Goal: Check status: Check status

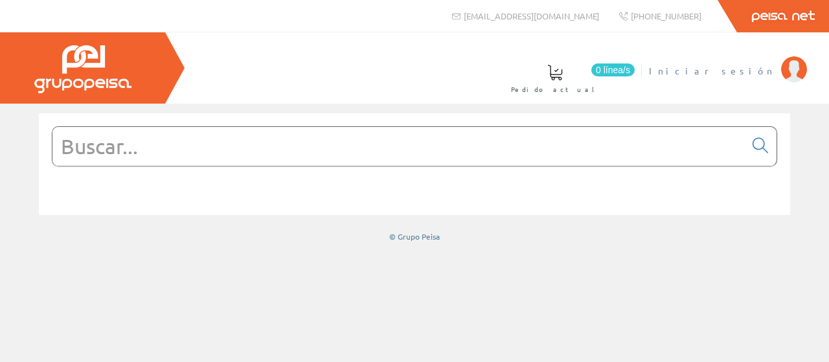
click at [762, 68] on span "Iniciar sesión" at bounding box center [712, 70] width 126 height 13
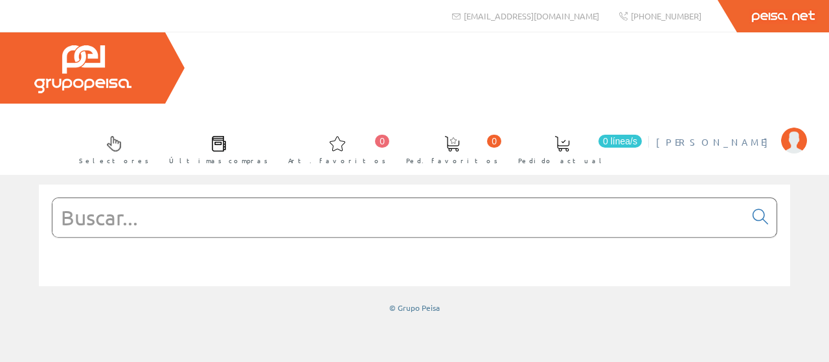
click at [740, 125] on li "Esteban Galindo Cañas Mi cuenta Mis datos Mis ofertas Mis pedidos Mis albaranes…" at bounding box center [731, 150] width 157 height 50
click at [739, 135] on span "[PERSON_NAME]" at bounding box center [715, 141] width 119 height 13
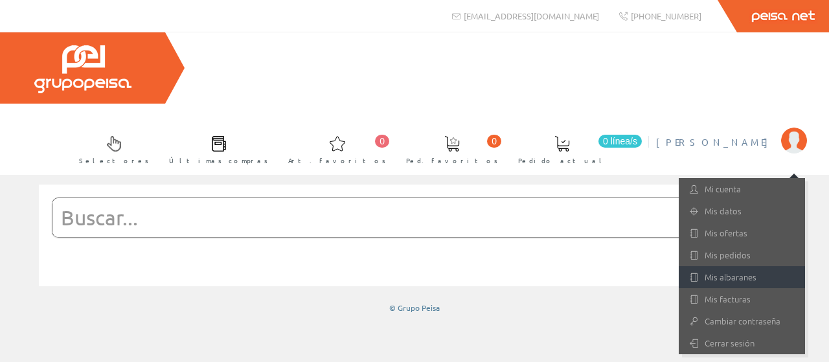
click at [719, 266] on link "Mis albaranes" at bounding box center [742, 277] width 126 height 22
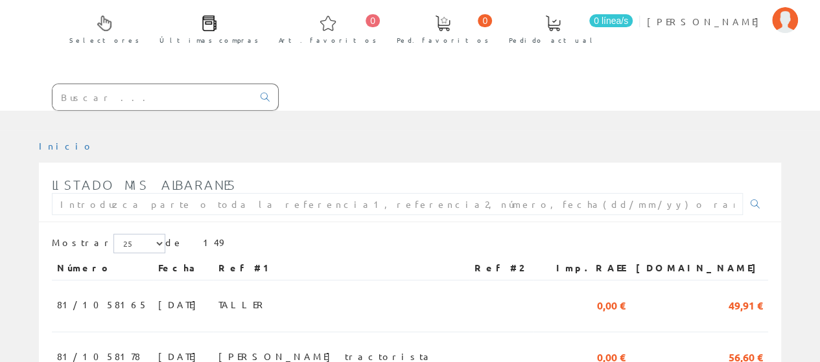
scroll to position [130, 0]
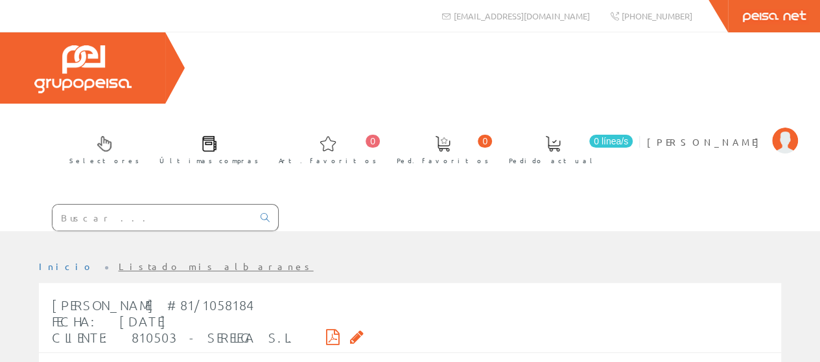
click at [326, 332] on icon at bounding box center [333, 336] width 14 height 9
